Goal: Information Seeking & Learning: Learn about a topic

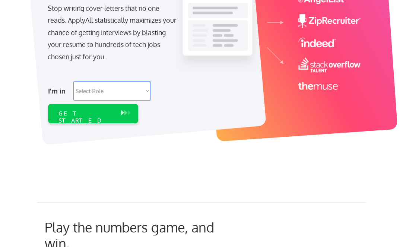
scroll to position [140, 0]
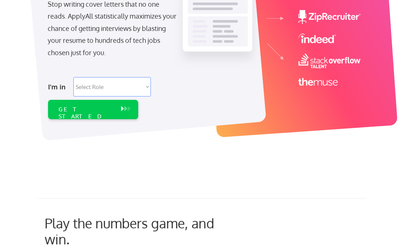
click at [114, 93] on select "Select Role Software Engineering Product Management Customer Success Sales UI/U…" at bounding box center [111, 86] width 77 height 19
select select ""marketing___comms""
click at [73, 77] on select "Select Role Software Engineering Product Management Customer Success Sales UI/U…" at bounding box center [111, 86] width 77 height 19
select select ""marketing___comms""
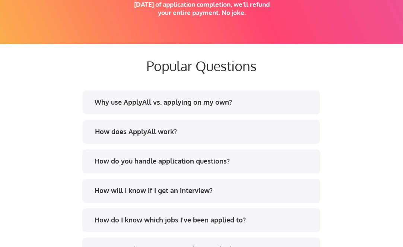
scroll to position [1433, 0]
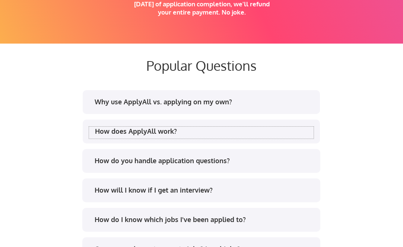
click at [138, 132] on div "How does ApplyAll work?" at bounding box center [204, 130] width 218 height 9
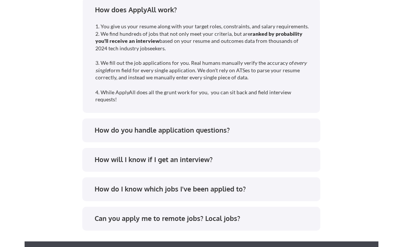
scroll to position [1558, 0]
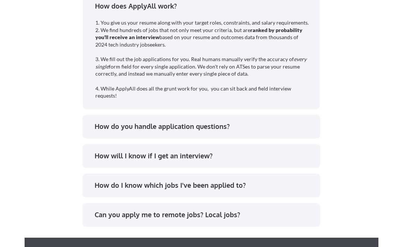
click at [138, 132] on div "How do you handle application questions?" at bounding box center [201, 128] width 224 height 12
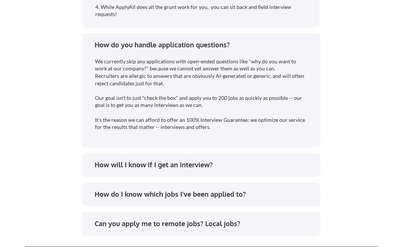
scroll to position [1640, 0]
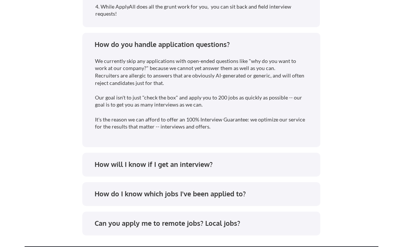
click at [139, 172] on div "How will I know if I get an interview?" at bounding box center [201, 165] width 238 height 24
click at [140, 170] on div "How will I know if I get an interview?" at bounding box center [201, 166] width 224 height 12
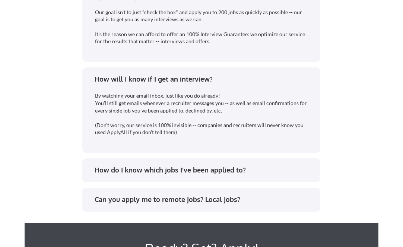
scroll to position [1728, 0]
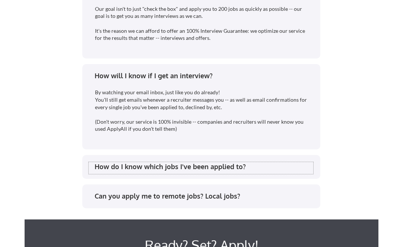
click at [140, 169] on div "How do I know which jobs I've been applied to?" at bounding box center [203, 166] width 218 height 9
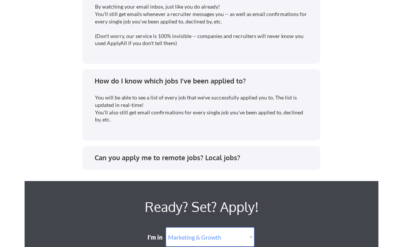
scroll to position [1820, 0]
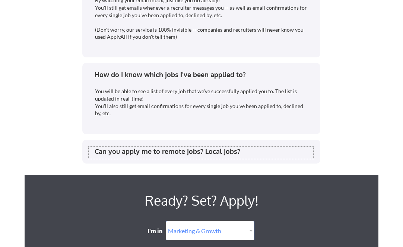
click at [146, 158] on div "Can you apply me to remote jobs? Local jobs?" at bounding box center [201, 153] width 224 height 12
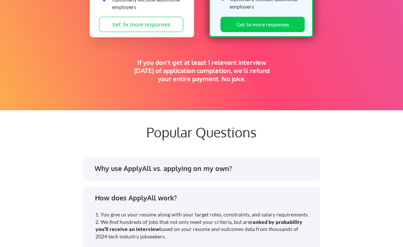
scroll to position [1234, 0]
